Goal: Find specific page/section: Find specific page/section

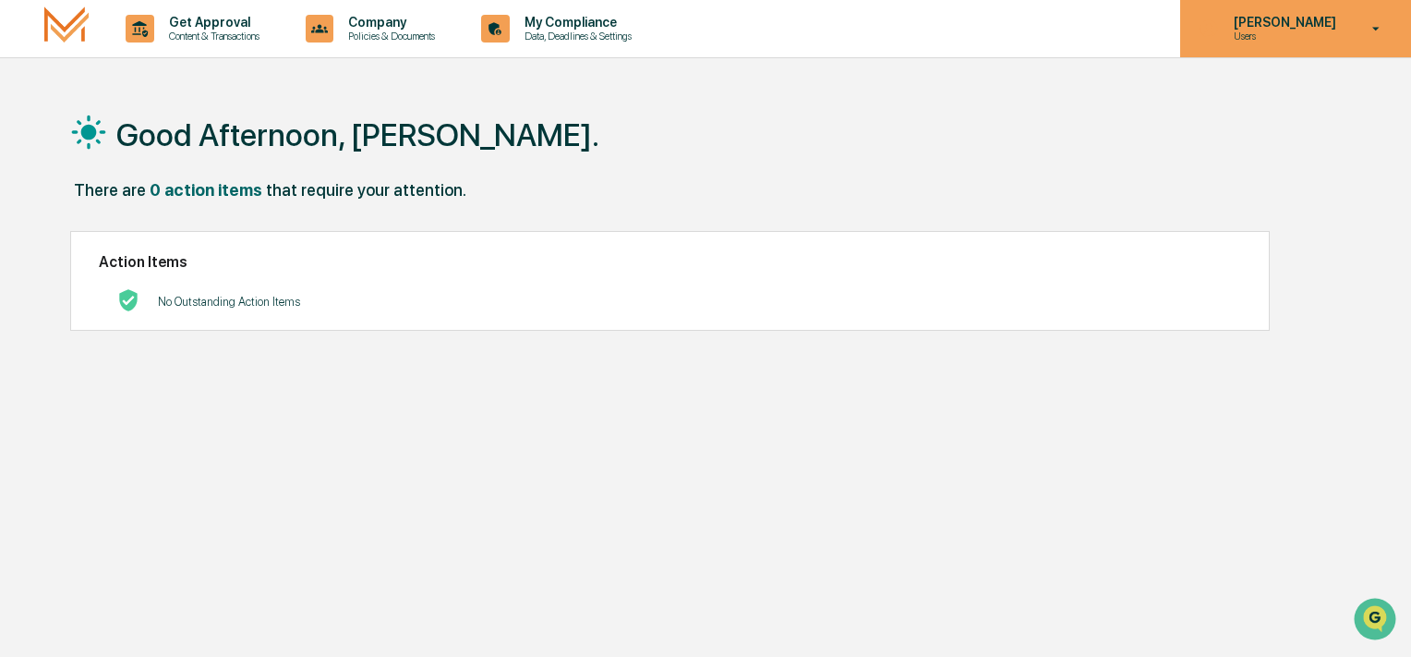
click at [1379, 29] on icon at bounding box center [1377, 29] width 7 height 4
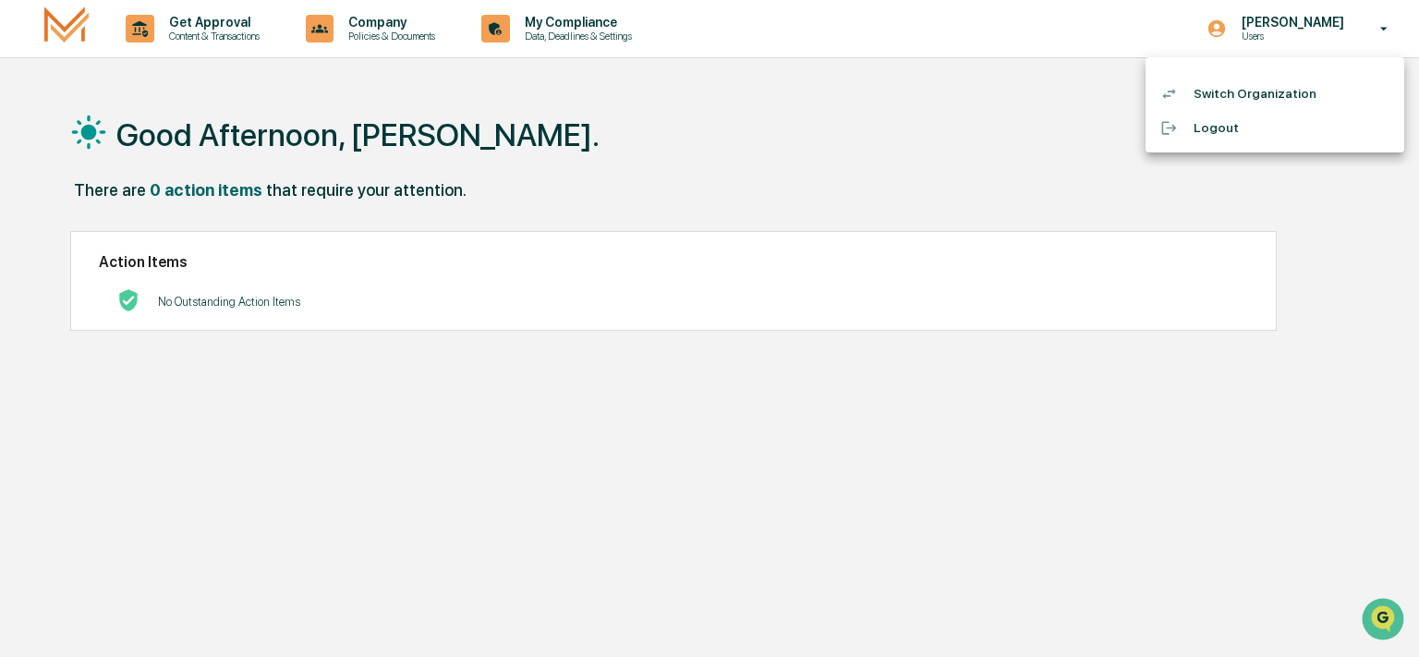
click at [662, 203] on div at bounding box center [709, 328] width 1419 height 657
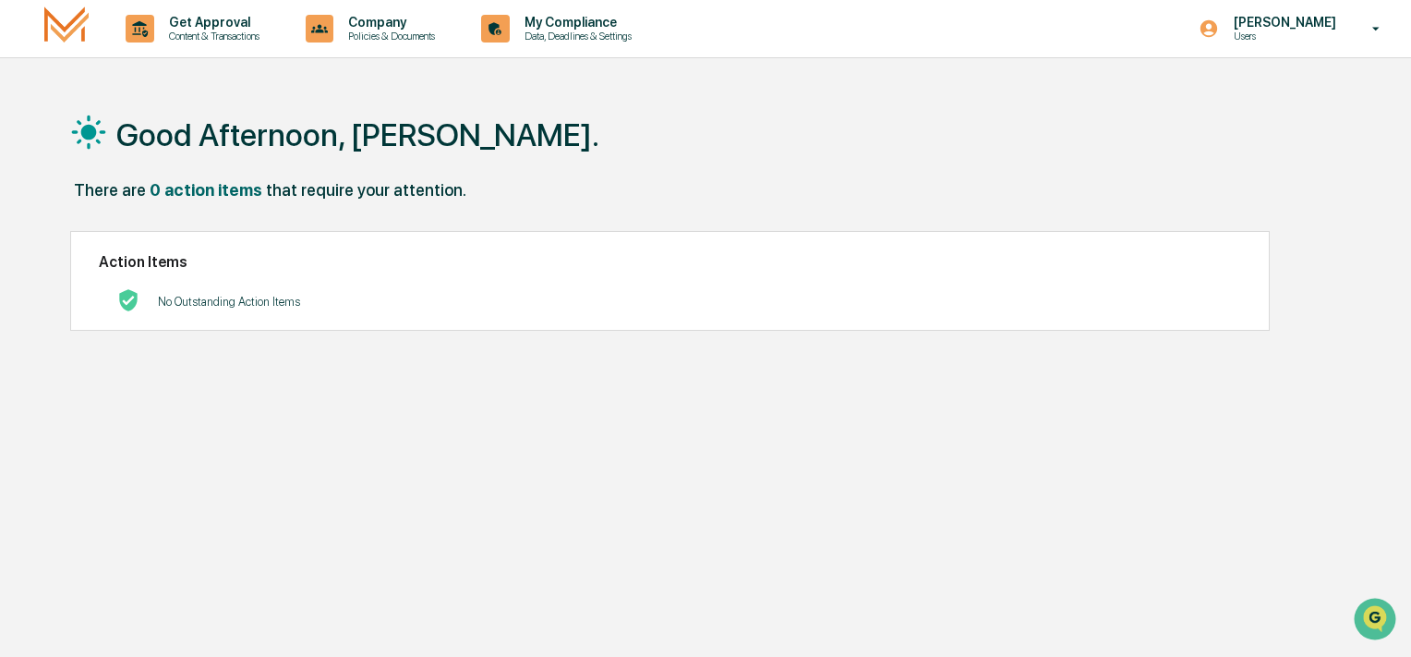
click at [325, 83] on div "Get Approval Content & Transactions Company Policies & Documents My Compliance …" at bounding box center [705, 372] width 1411 height 745
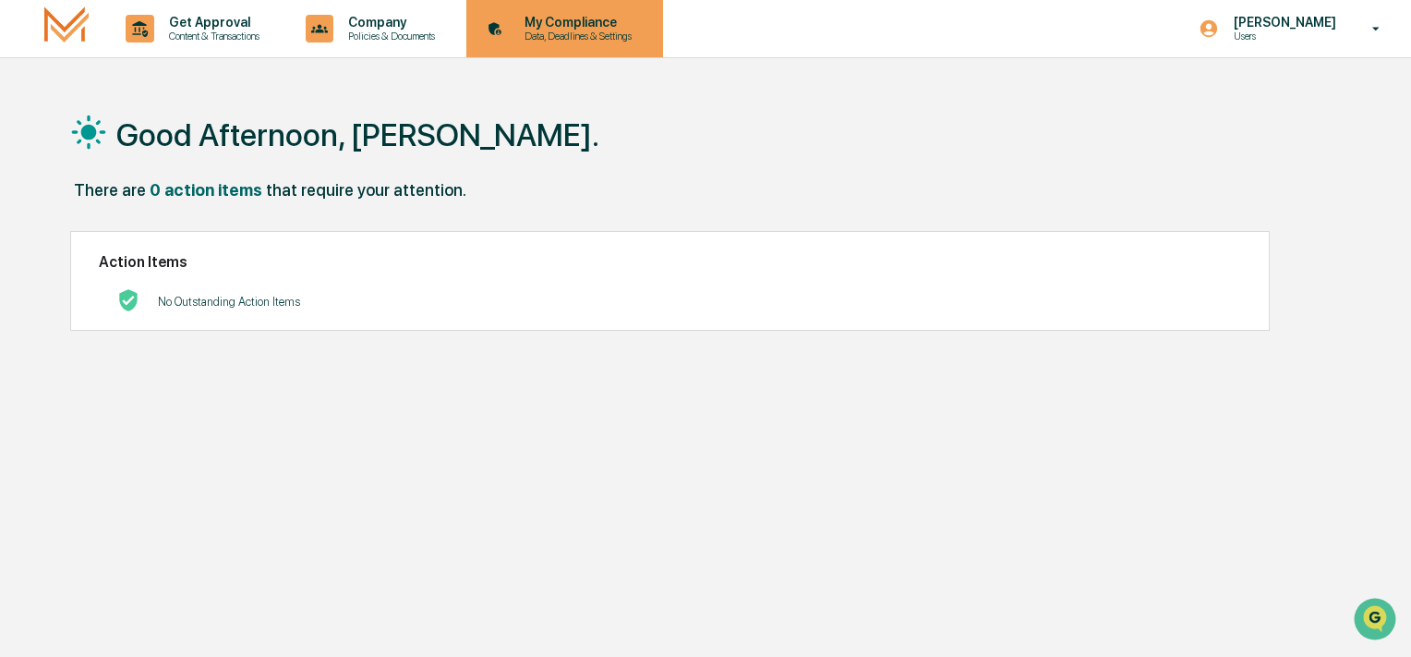
click at [575, 30] on p "My Compliance" at bounding box center [575, 22] width 131 height 15
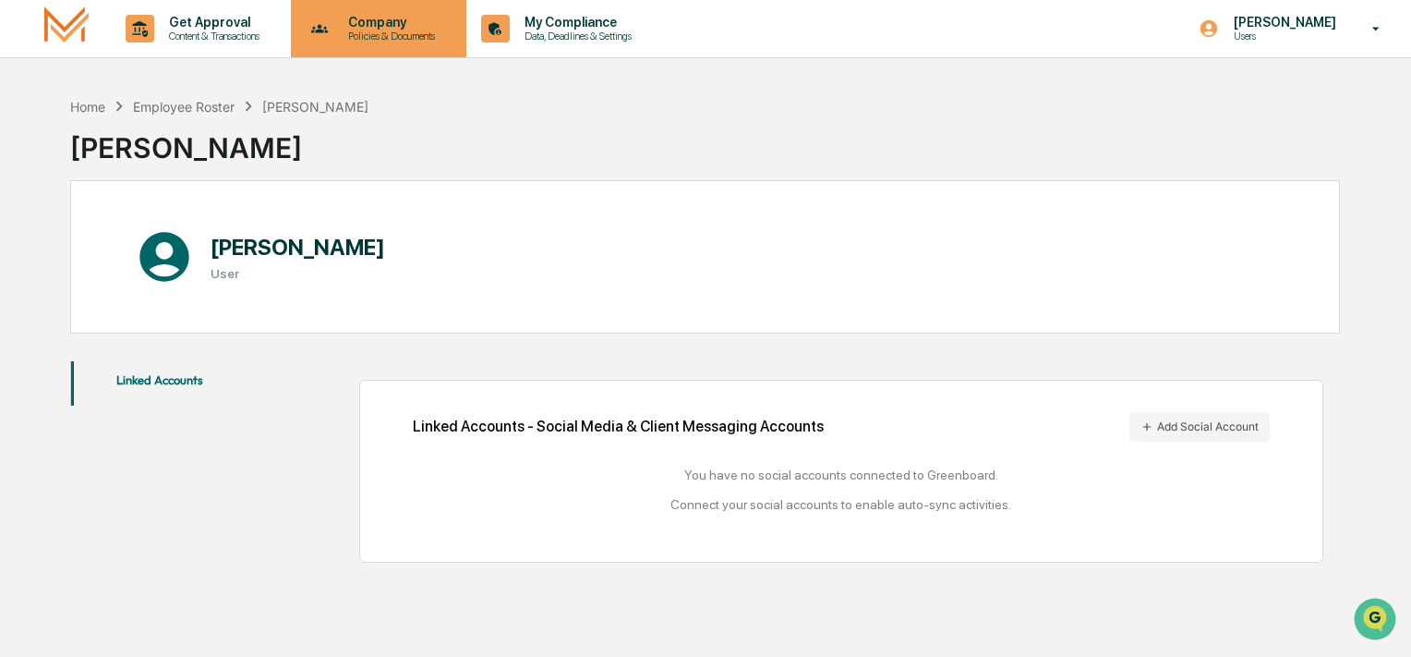
click at [398, 25] on p "Company" at bounding box center [388, 22] width 111 height 15
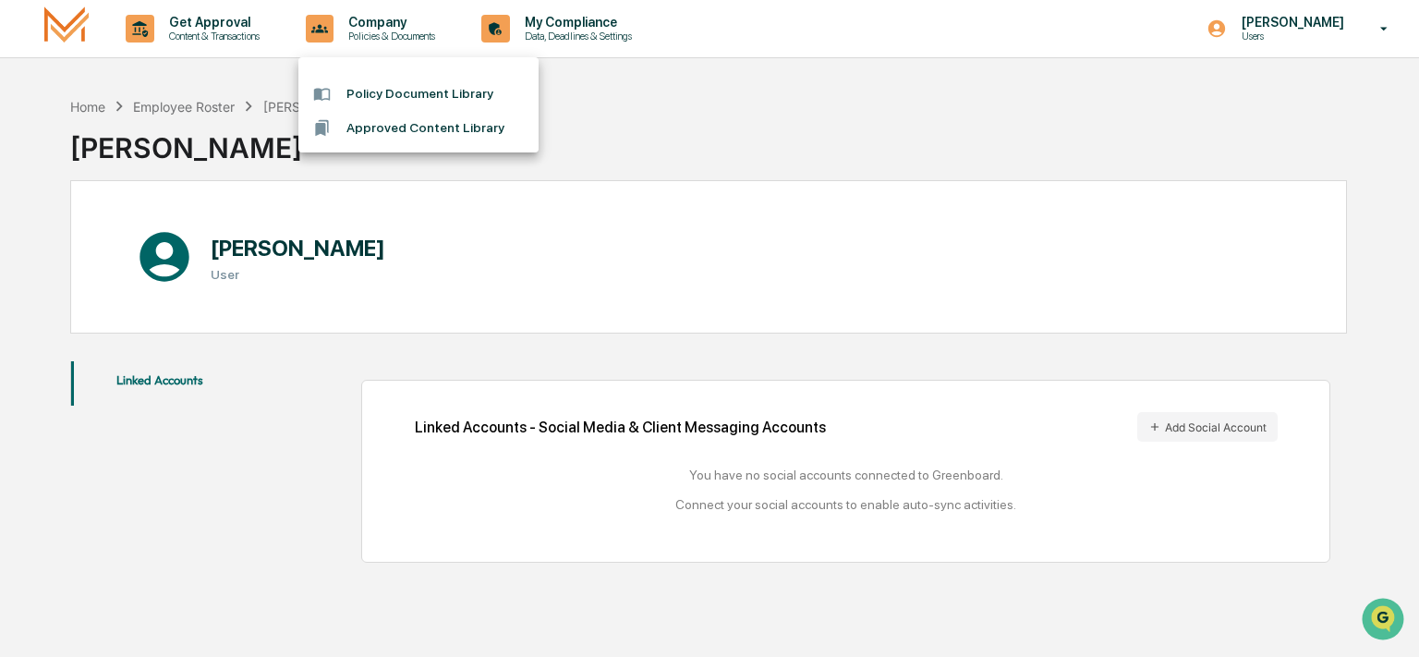
click at [231, 15] on div at bounding box center [709, 328] width 1419 height 657
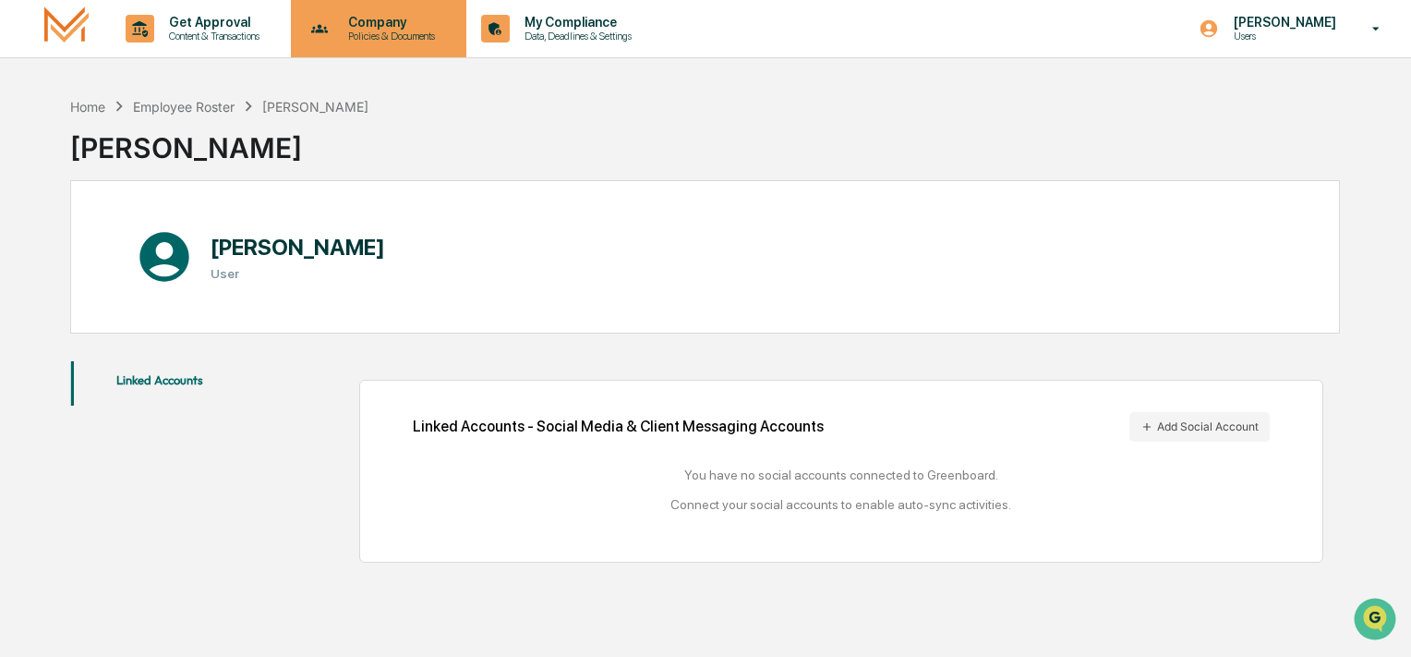
click at [369, 31] on p "Policies & Documents" at bounding box center [388, 36] width 111 height 13
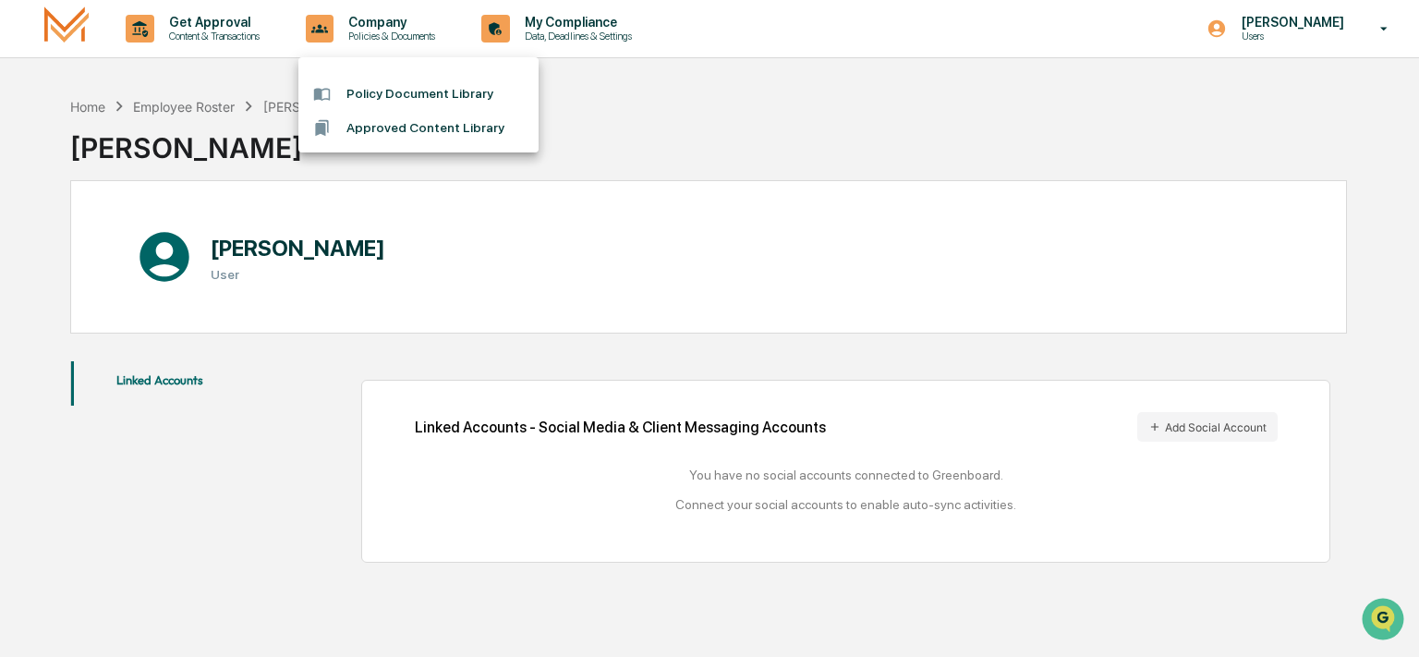
click at [1389, 31] on div at bounding box center [709, 328] width 1419 height 657
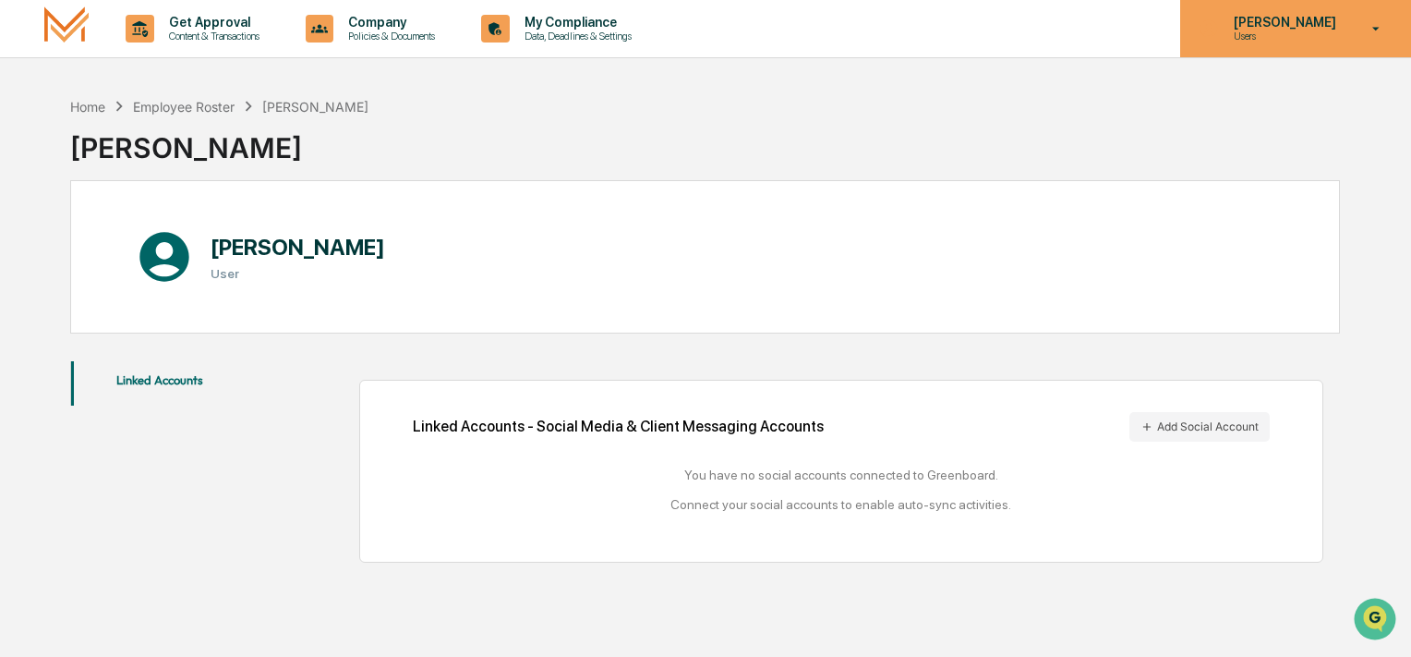
click at [1377, 26] on icon at bounding box center [1377, 29] width 32 height 18
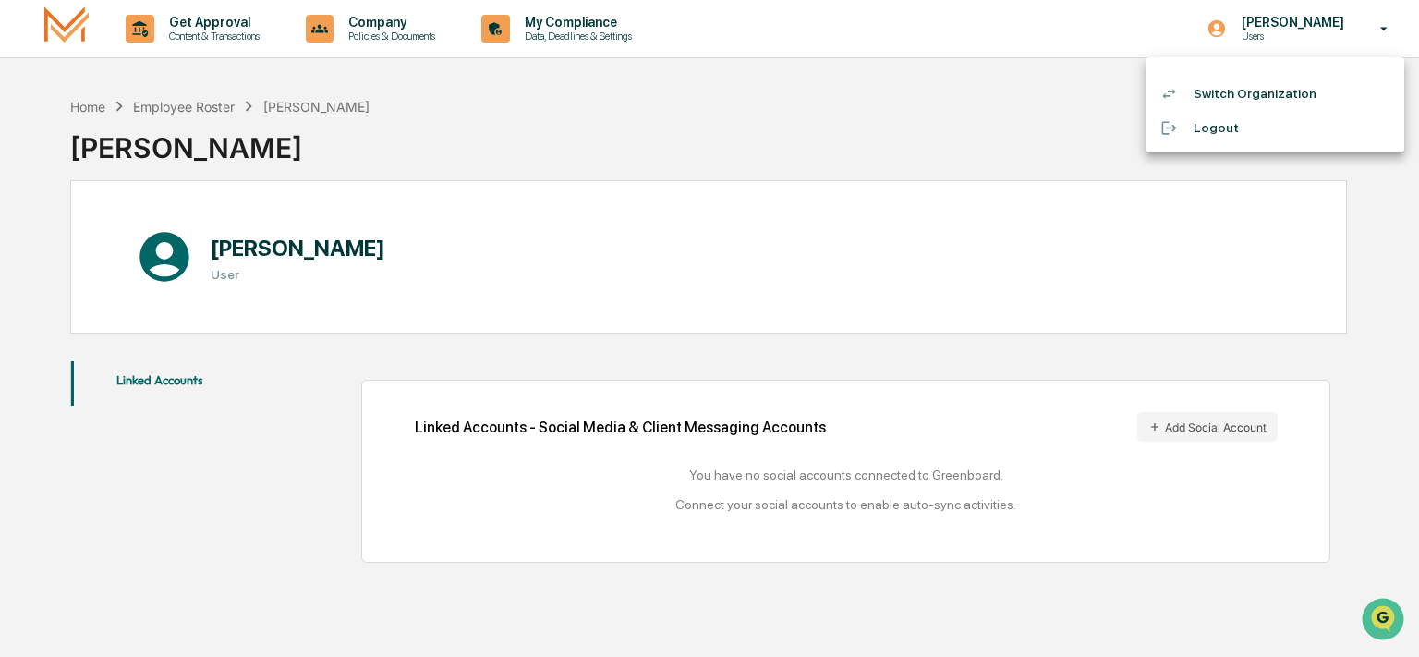
click at [968, 85] on div at bounding box center [709, 328] width 1419 height 657
